Goal: Task Accomplishment & Management: Use online tool/utility

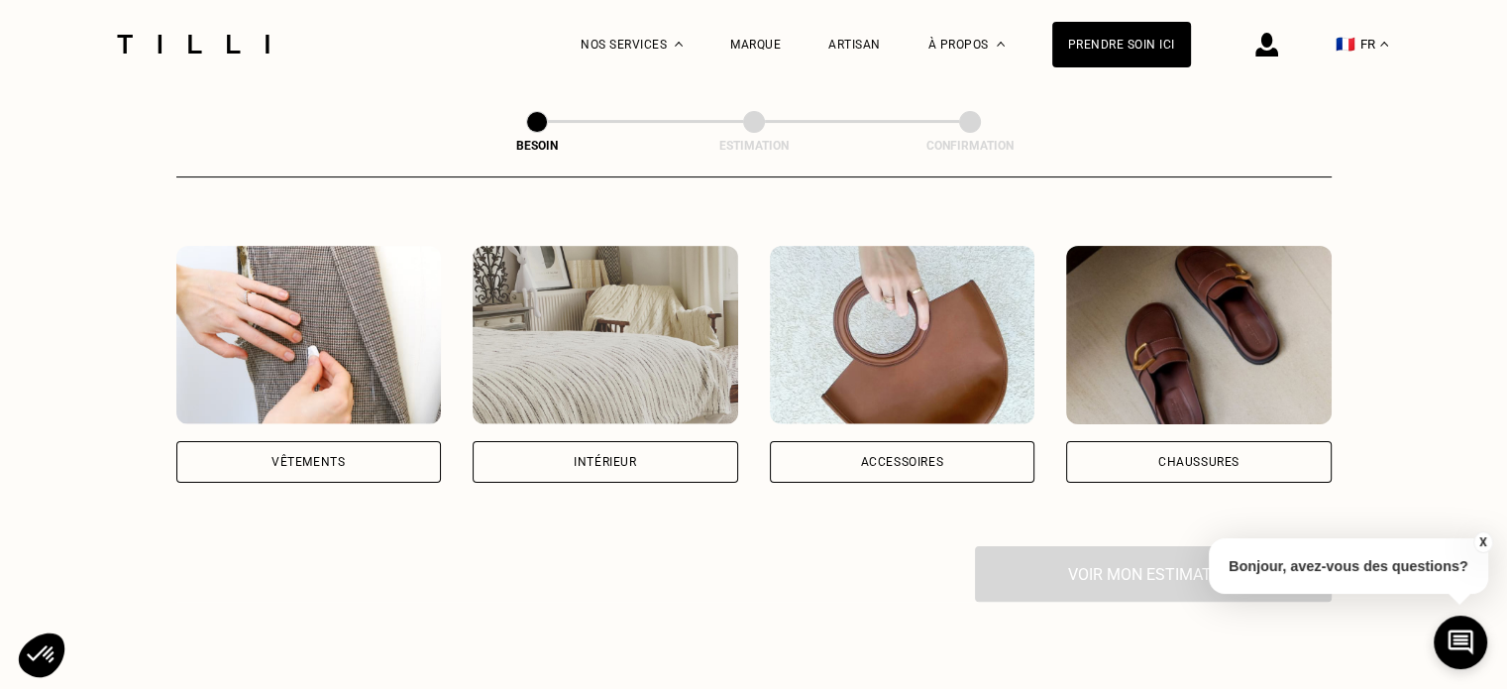
scroll to position [333, 0]
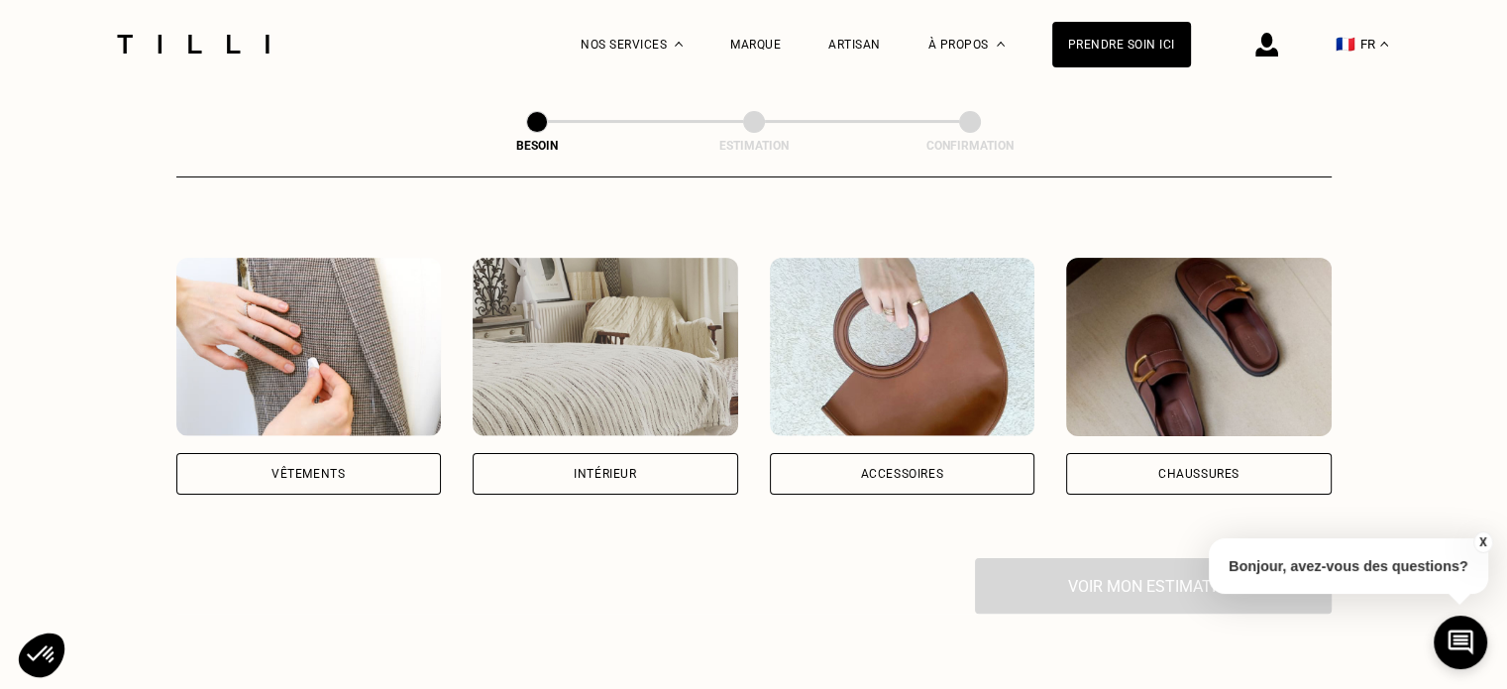
click at [395, 453] on div "Vêtements" at bounding box center [308, 474] width 265 height 42
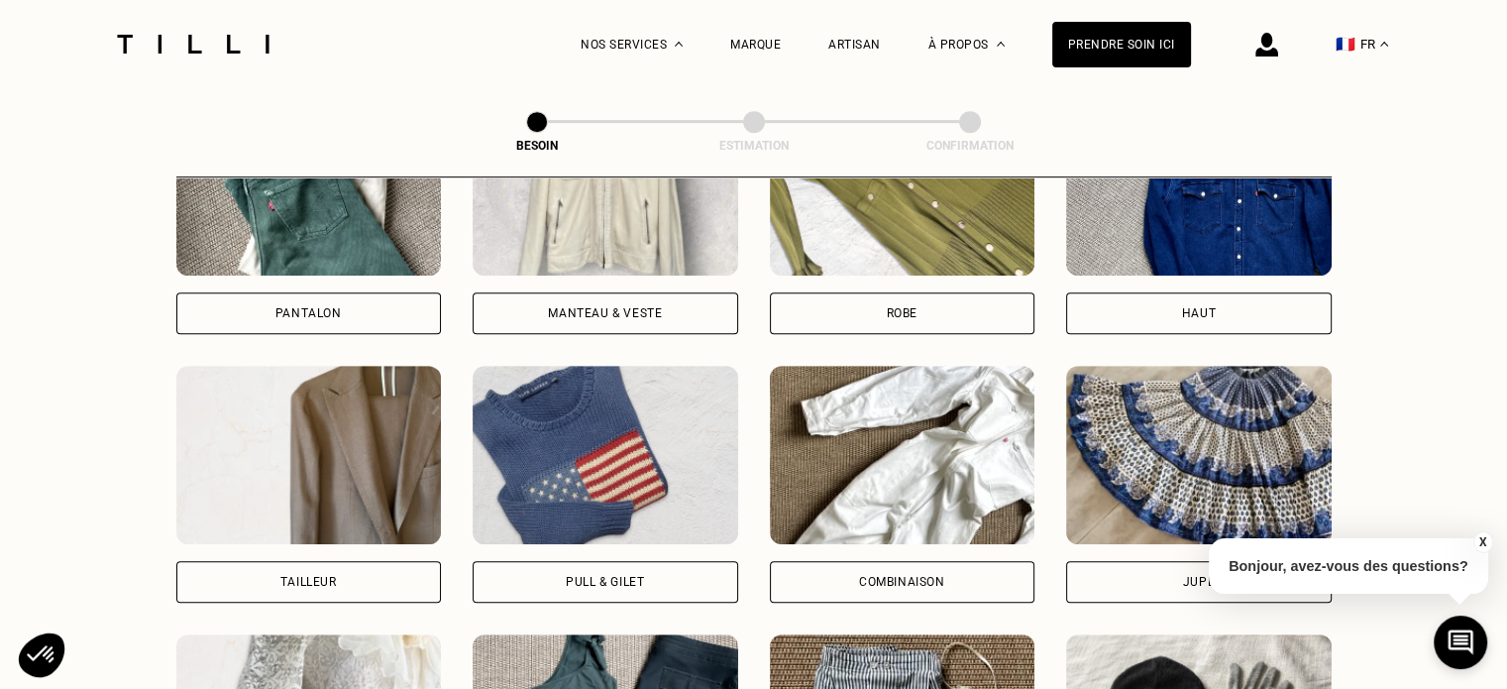
scroll to position [1033, 0]
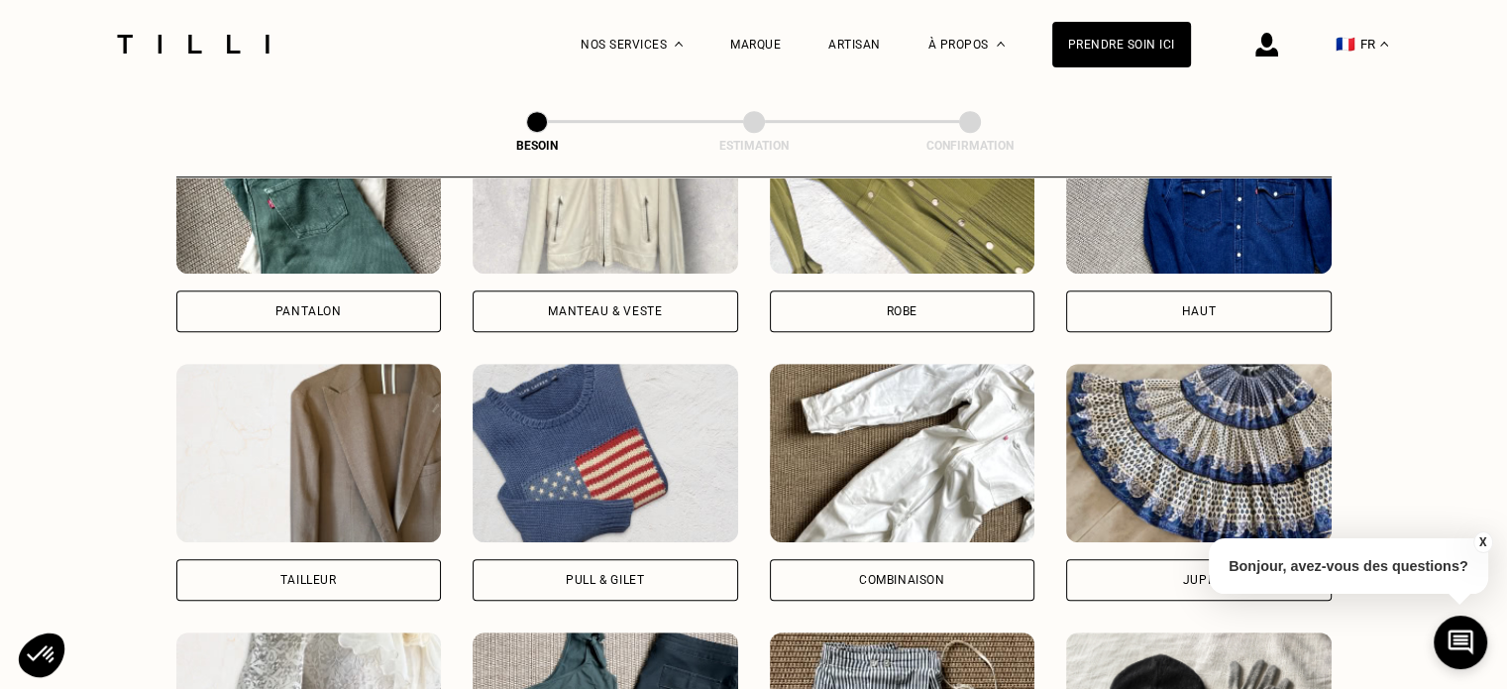
click at [412, 304] on div "Pantalon" at bounding box center [308, 311] width 265 height 42
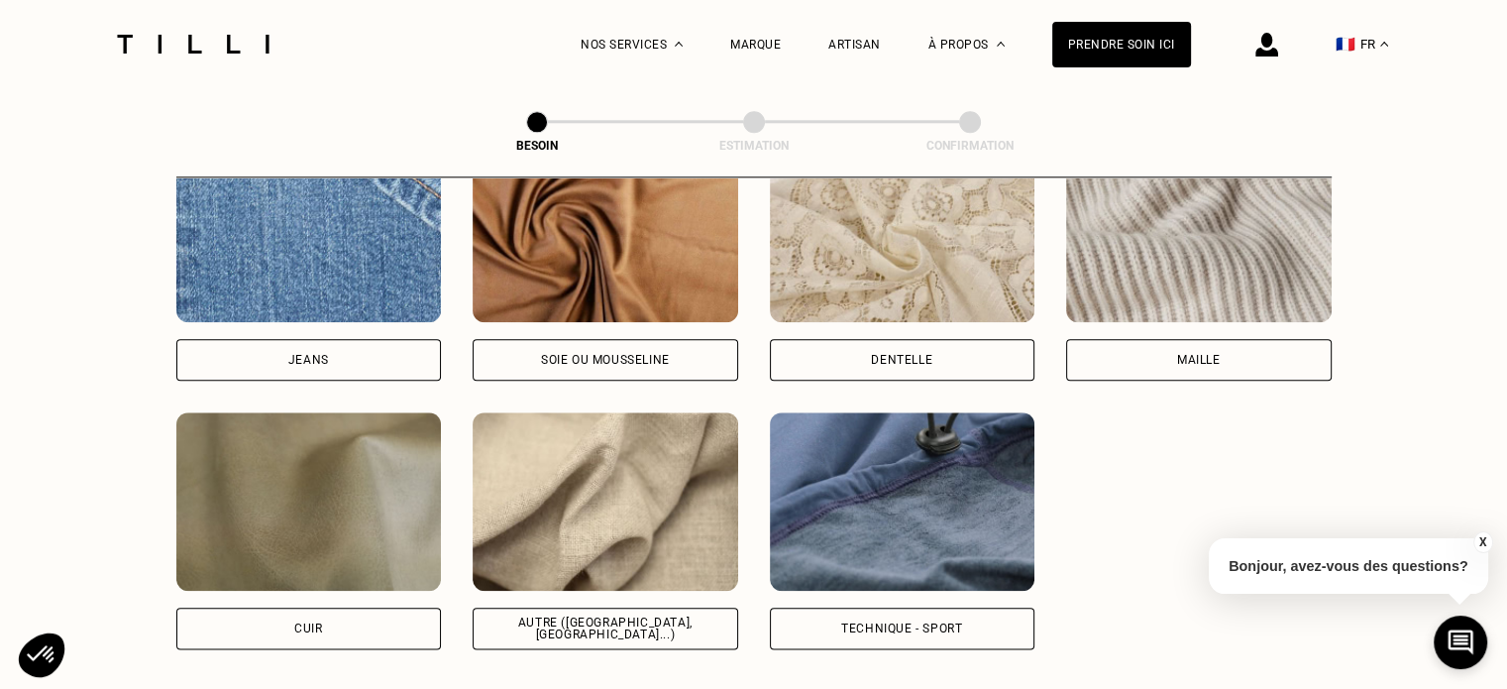
scroll to position [2195, 0]
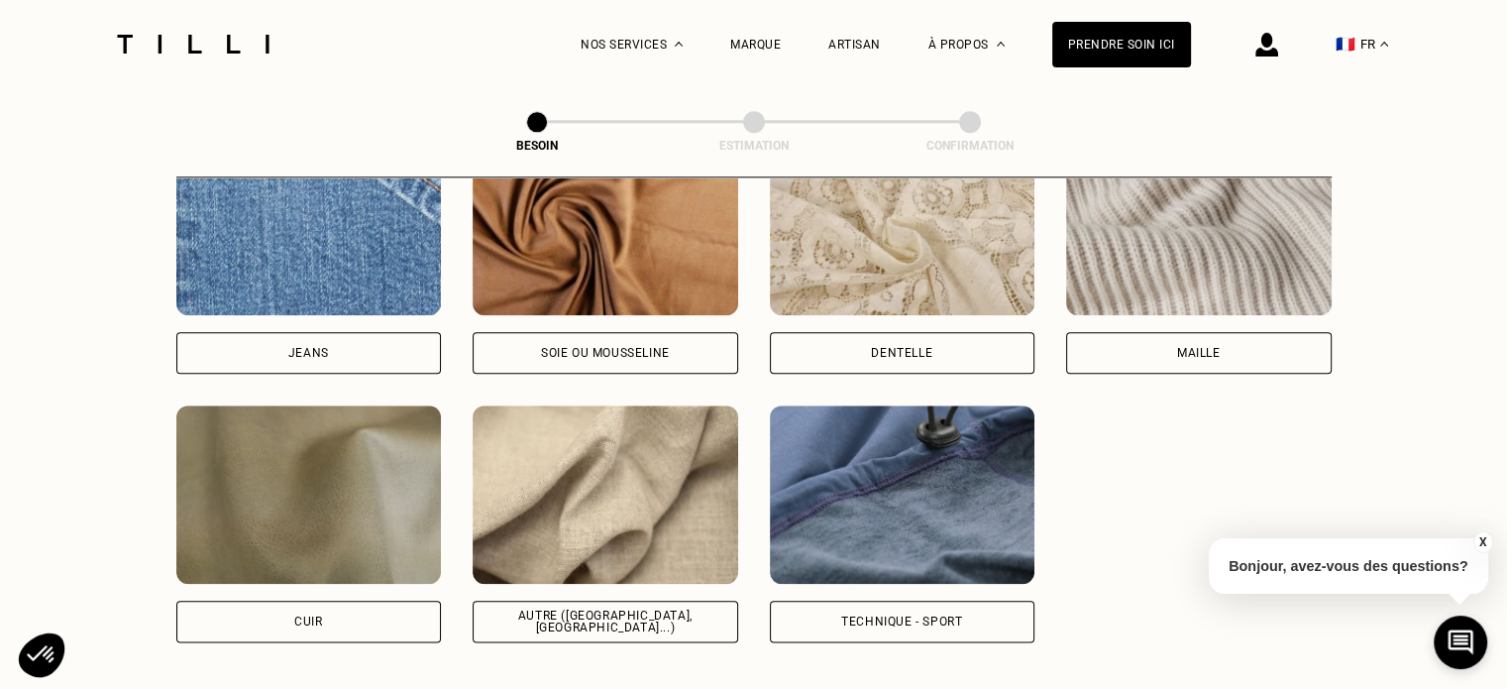
click at [399, 332] on div "Jeans" at bounding box center [308, 353] width 265 height 42
select select "FR"
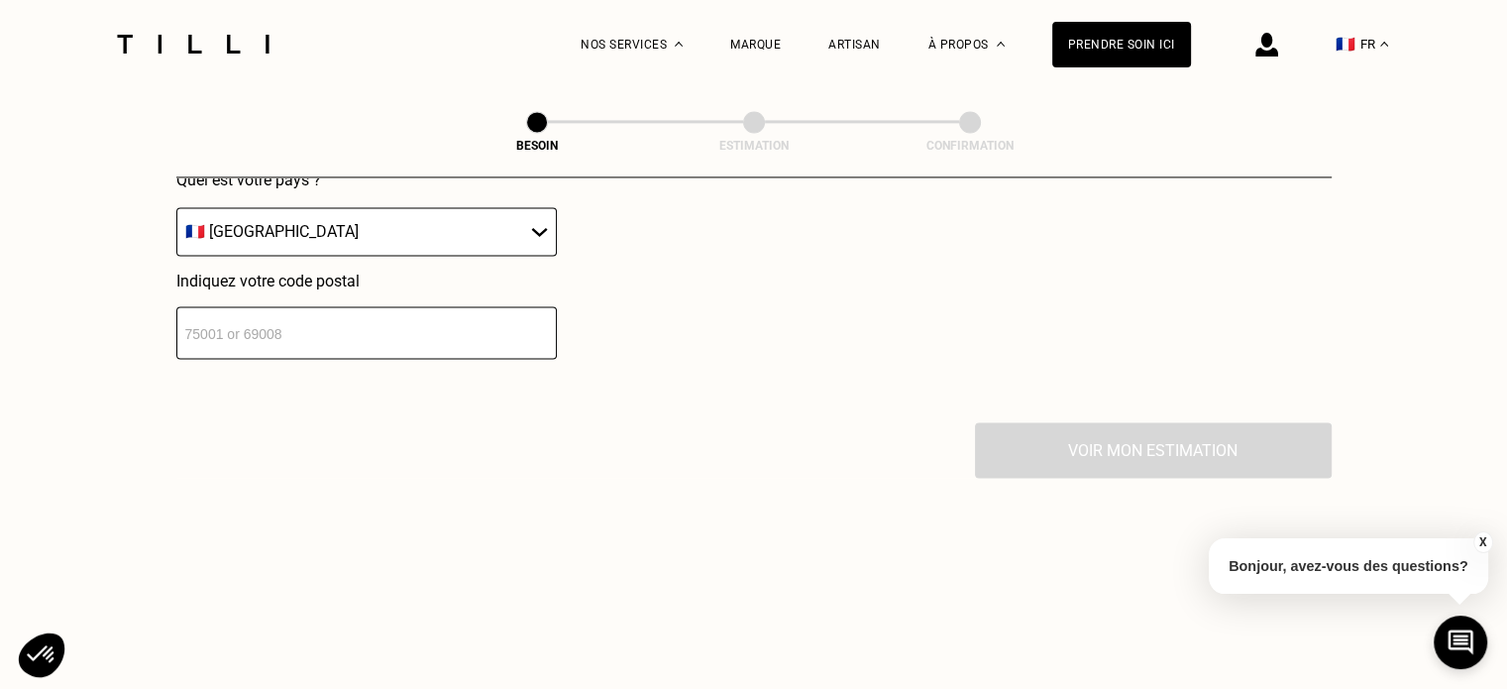
scroll to position [2970, 0]
click at [464, 304] on input "number" at bounding box center [366, 330] width 380 height 53
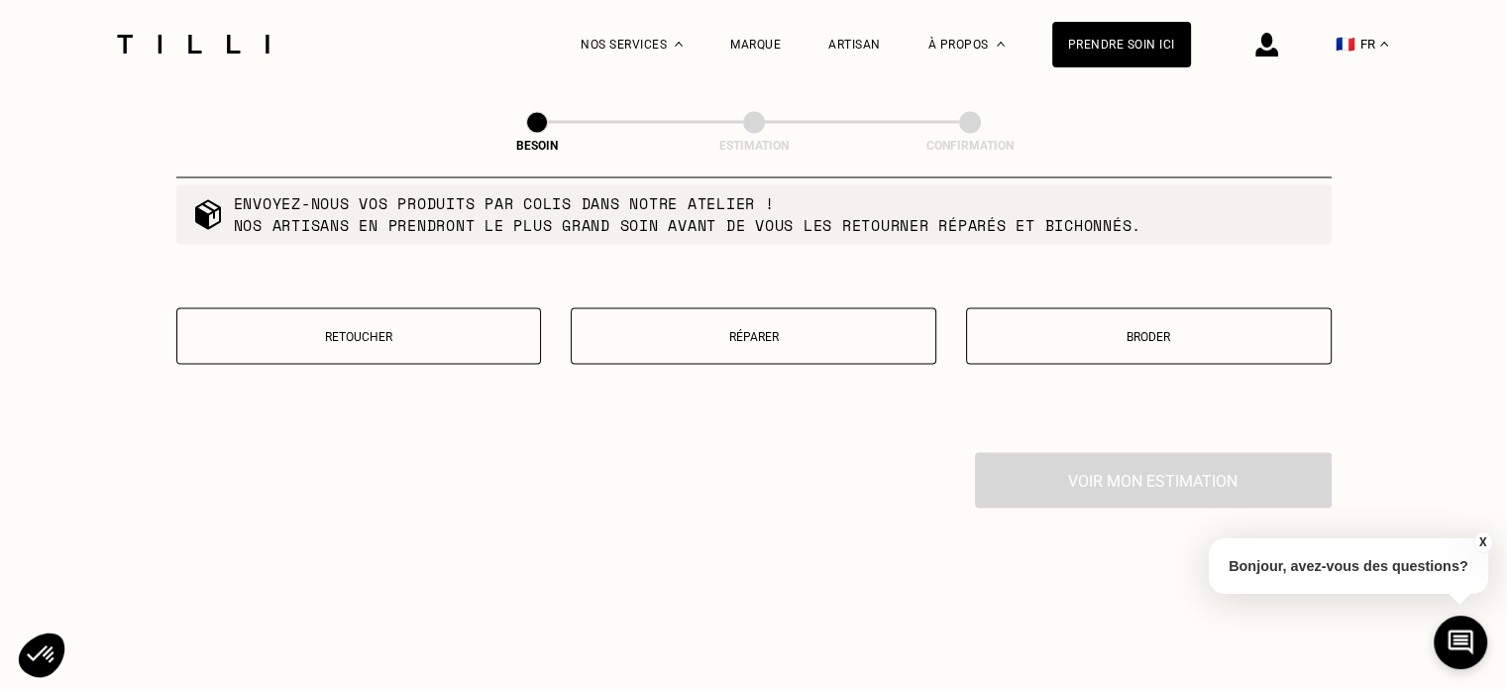
scroll to position [3446, 0]
type input "85000"
click at [785, 309] on button "Réparer" at bounding box center [754, 333] width 366 height 56
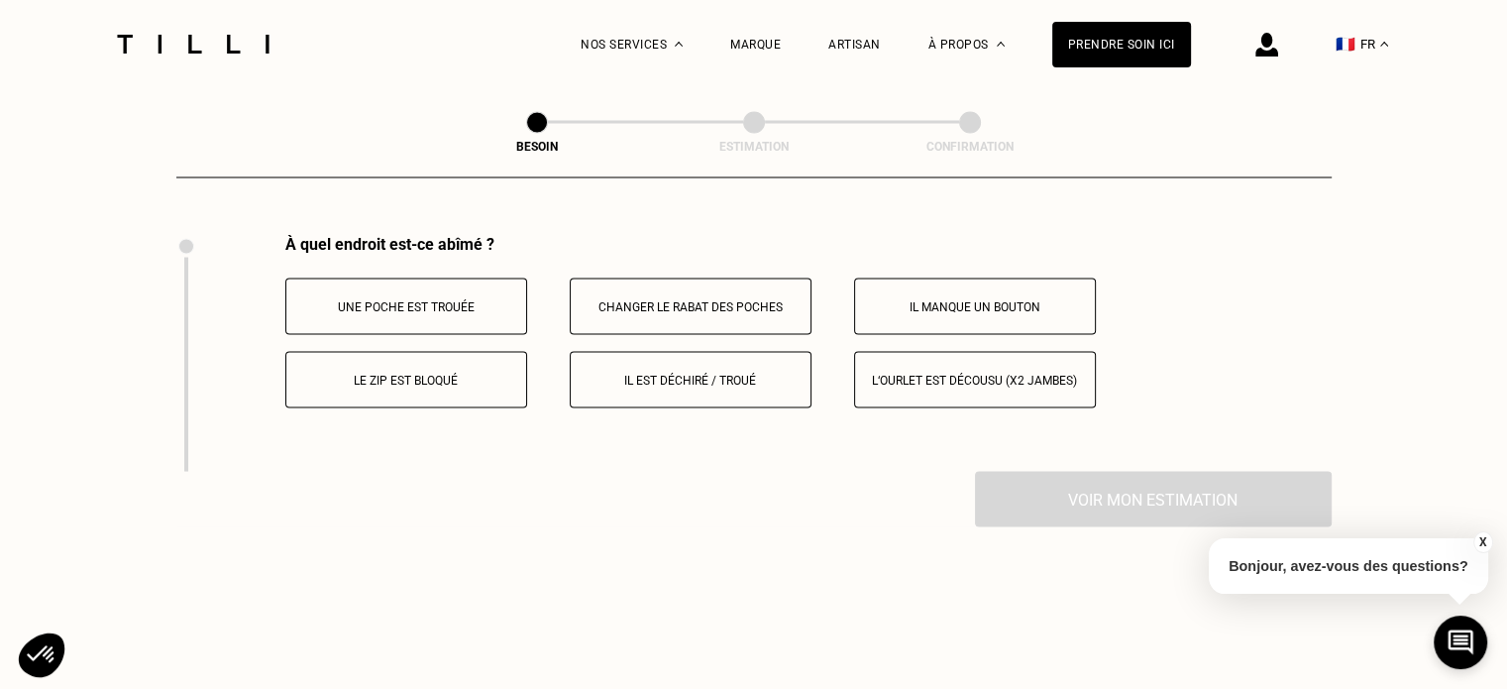
scroll to position [3662, 0]
click at [628, 372] on p "Il est déchiré / troué" at bounding box center [691, 379] width 220 height 14
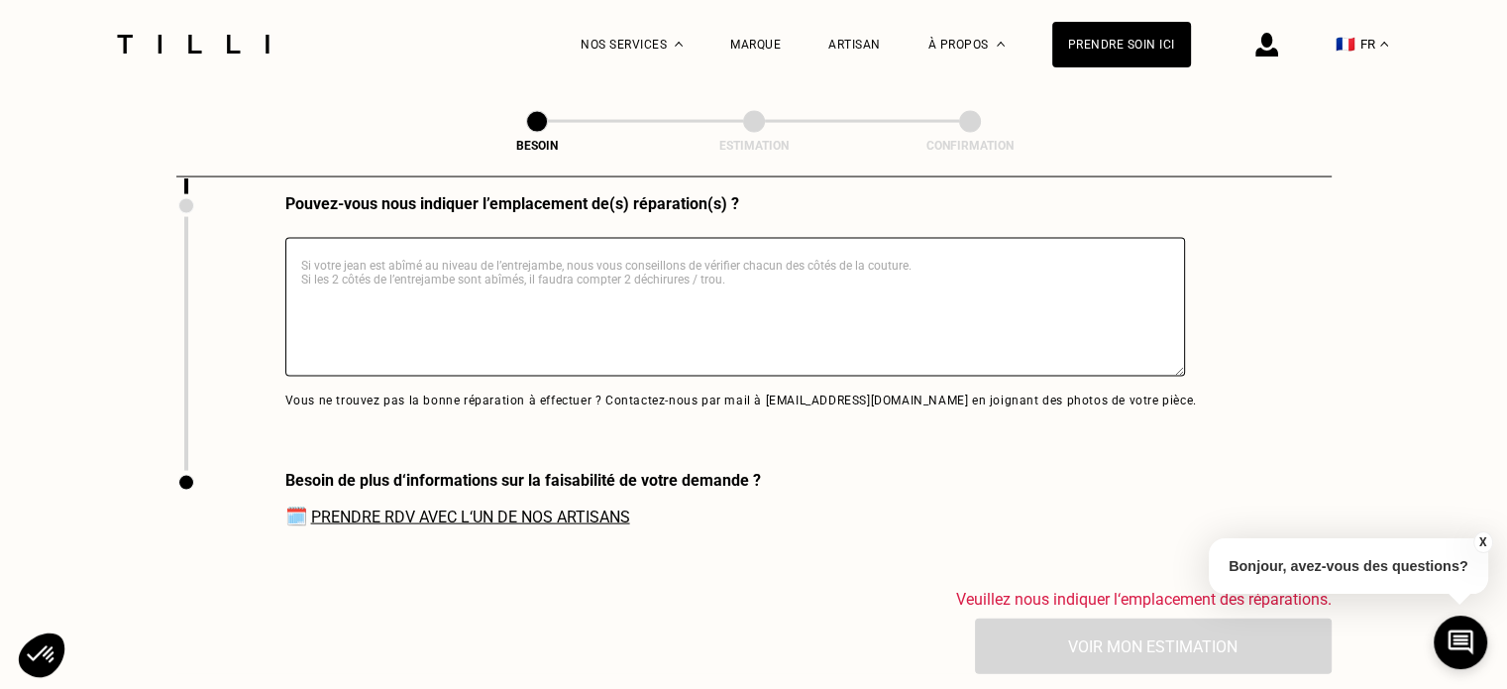
scroll to position [4102, 0]
click at [539, 322] on textarea at bounding box center [735, 306] width 900 height 139
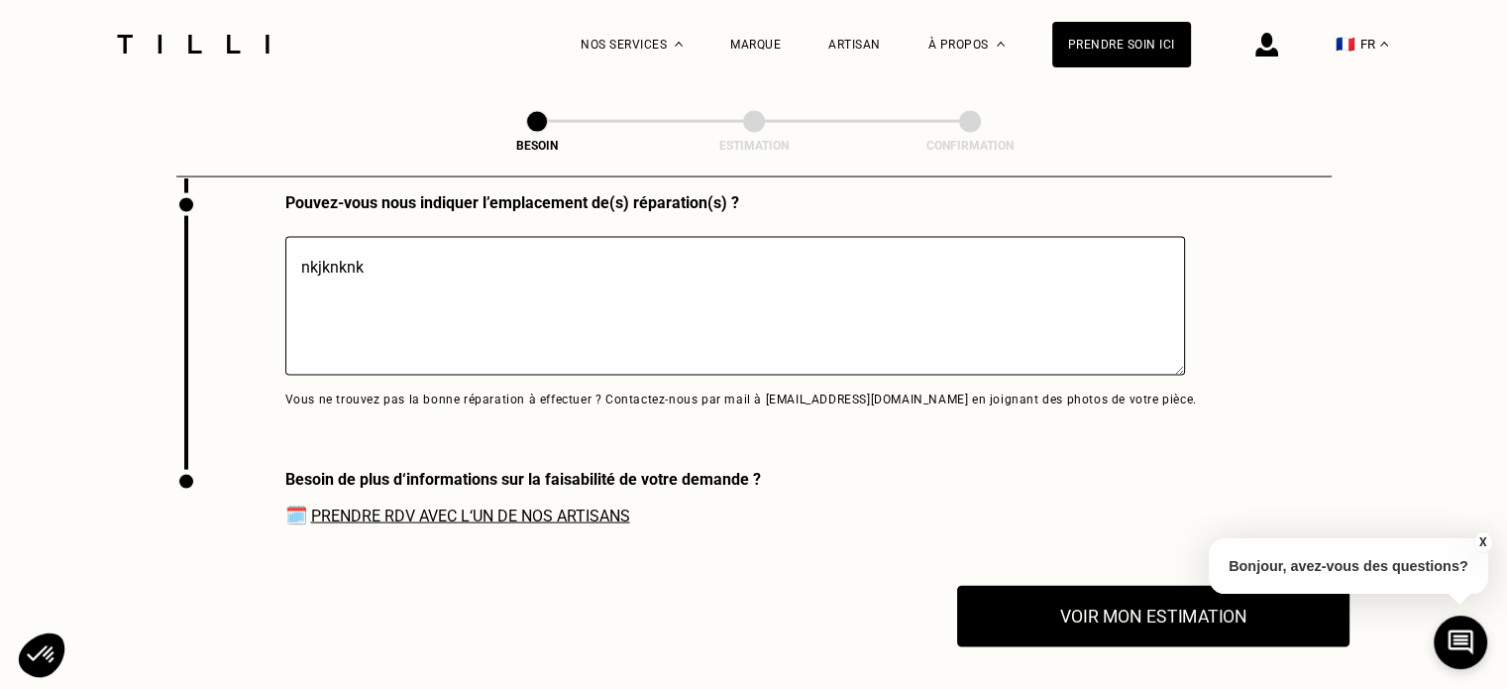
type textarea "nkjknknk"
click at [1038, 596] on button "Voir mon estimation" at bounding box center [1153, 615] width 392 height 61
